Goal: Task Accomplishment & Management: Use online tool/utility

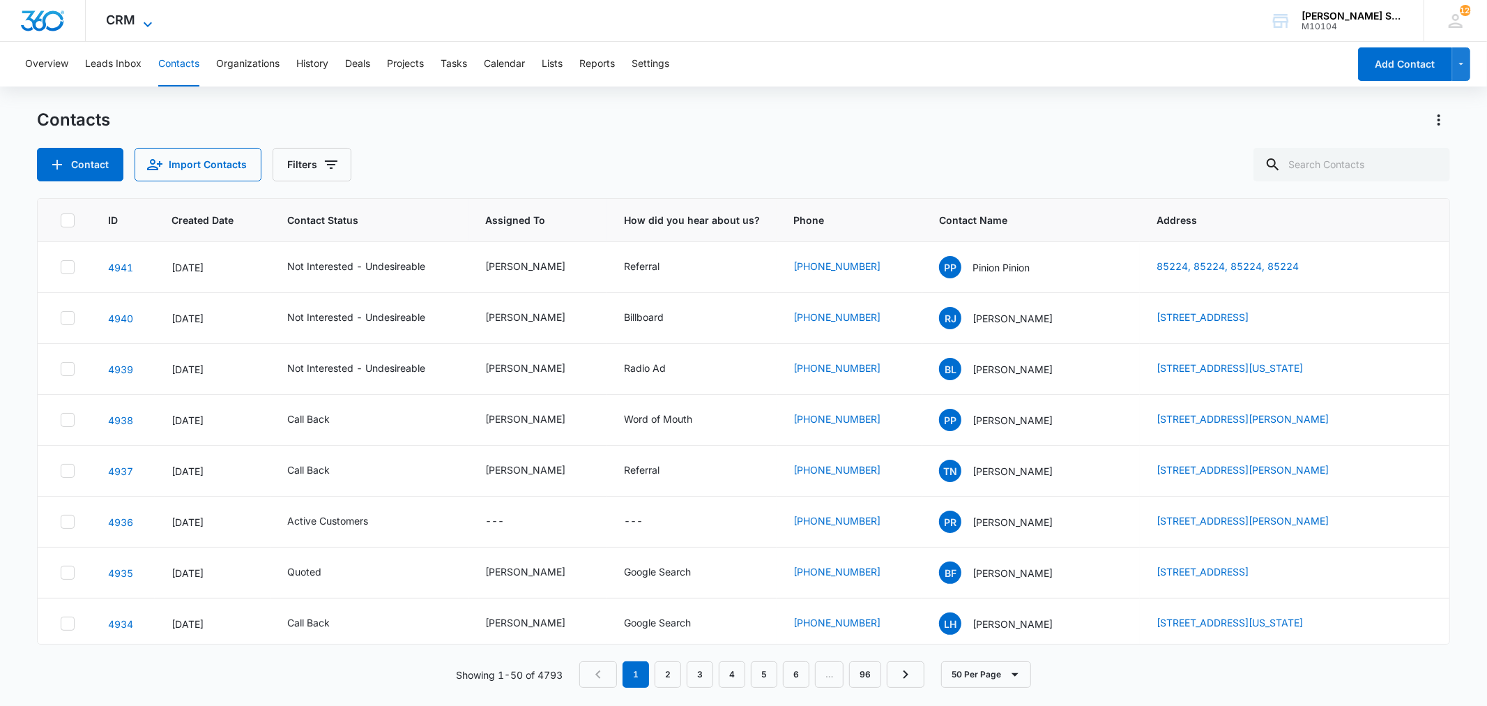
click at [151, 17] on icon at bounding box center [147, 24] width 17 height 17
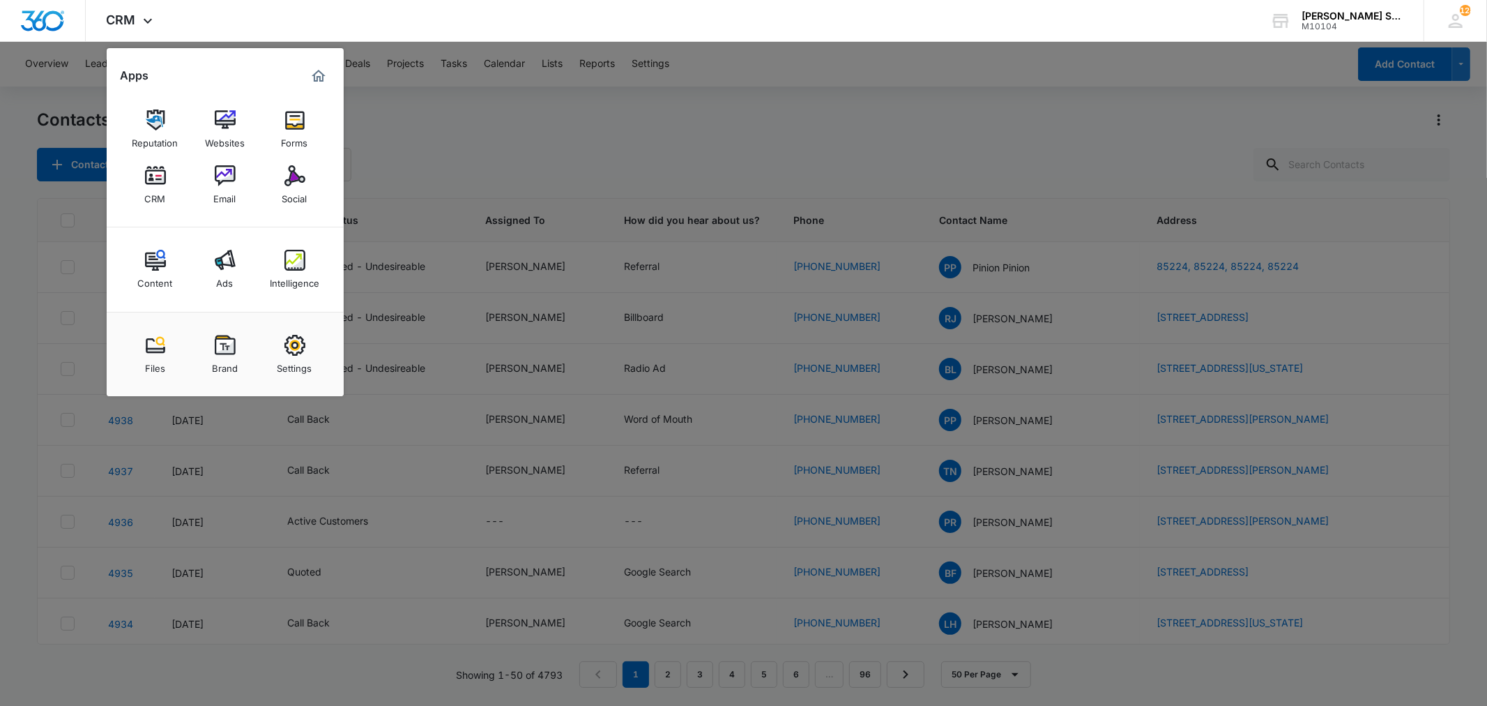
drag, startPoint x: 293, startPoint y: 185, endPoint x: 326, endPoint y: 174, distance: 34.6
click at [293, 185] on img at bounding box center [294, 175] width 21 height 21
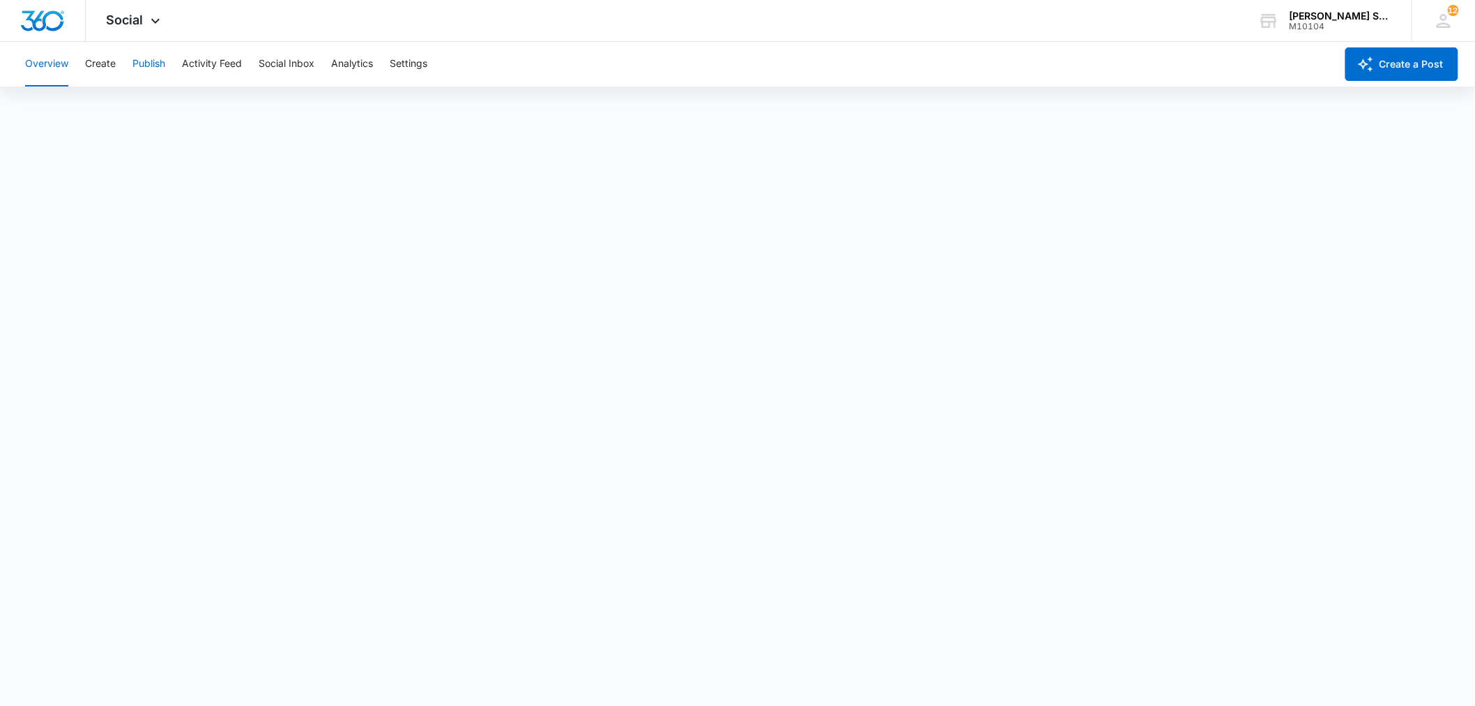
click at [142, 59] on button "Publish" at bounding box center [148, 64] width 33 height 45
click at [152, 17] on icon at bounding box center [155, 24] width 17 height 17
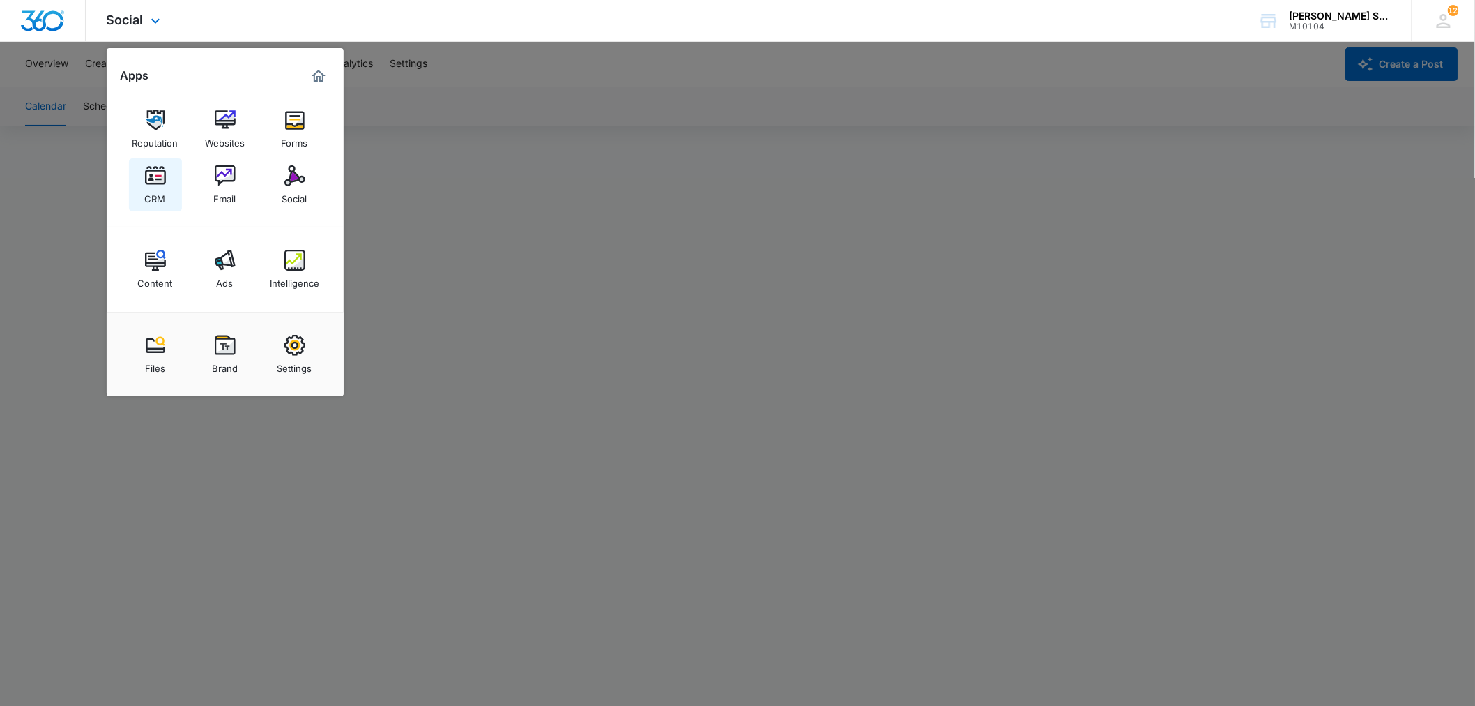
click at [151, 182] on img at bounding box center [155, 175] width 21 height 21
